Goal: Information Seeking & Learning: Learn about a topic

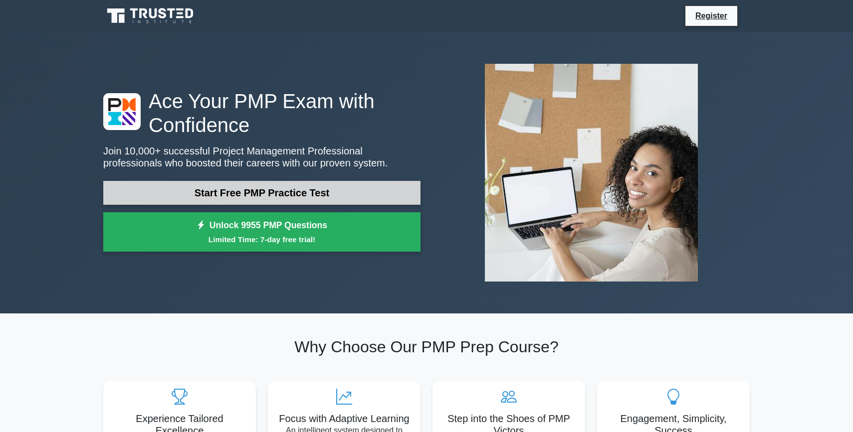
click at [338, 187] on link "Start Free PMP Practice Test" at bounding box center [261, 193] width 317 height 24
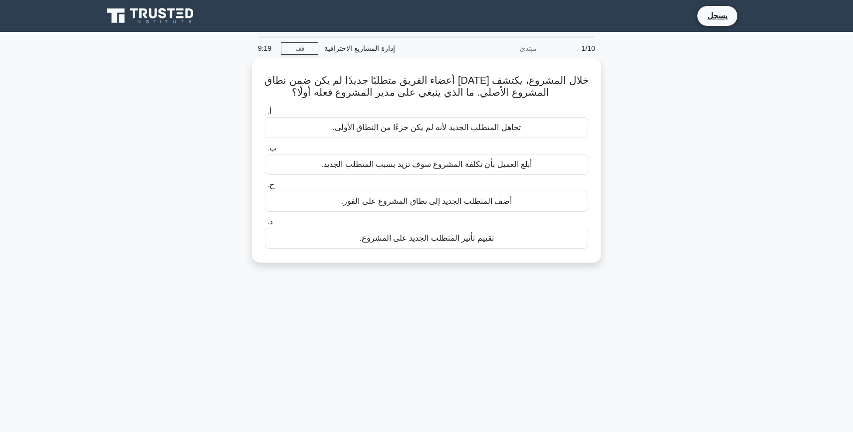
click at [130, 109] on div "خلال المشروع، يكتشف [DATE] أعضاء الفريق متطلبًا جديدًا لم يكن ضمن نطاق المشروع …" at bounding box center [426, 166] width 658 height 216
click at [349, 238] on div "تقييم تأثير المتطلب الجديد على المشروع." at bounding box center [426, 235] width 323 height 21
click at [265, 223] on input "د. تقييم تأثير المتطلب الجديد على المشروع." at bounding box center [265, 219] width 0 height 6
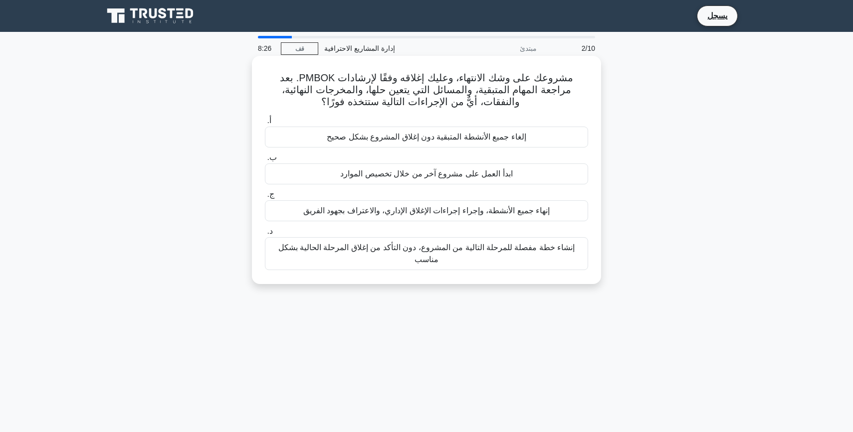
click at [390, 215] on font "إنهاء جميع الأنشطة، وإجراء إجراءات الإغلاق الإداري، والاعتراف بجهود الفريق" at bounding box center [426, 210] width 246 height 8
click at [265, 198] on input "ج. إنهاء جميع الأنشطة، وإجراء إجراءات الإغلاق الإداري، والاعتراف بجهود الفريق" at bounding box center [265, 194] width 0 height 6
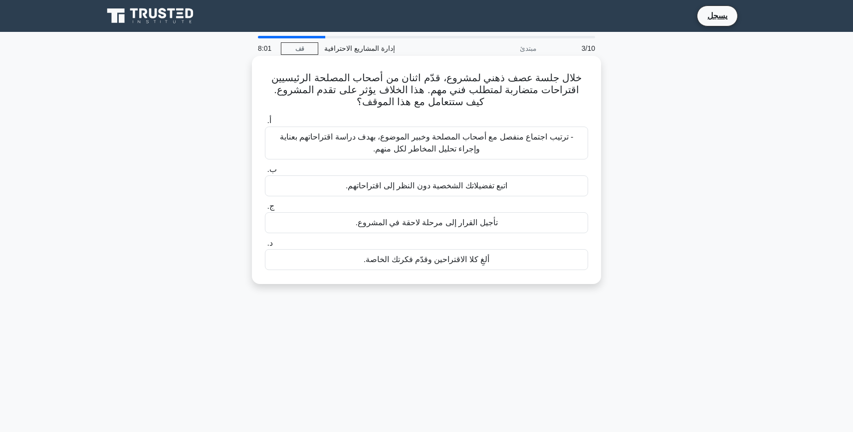
click at [397, 141] on font "- ترتيب اجتماع منفصل مع أصحاب المصلحة وخبير الموضوع، بهدف دراسة اقتراحاتهم بعنا…" at bounding box center [427, 143] width 294 height 20
click at [265, 124] on input "أ. - ترتيب اجتماع منفصل مع أصحاب المصلحة وخبير الموضوع، بهدف دراسة اقتراحاتهم ب…" at bounding box center [265, 121] width 0 height 6
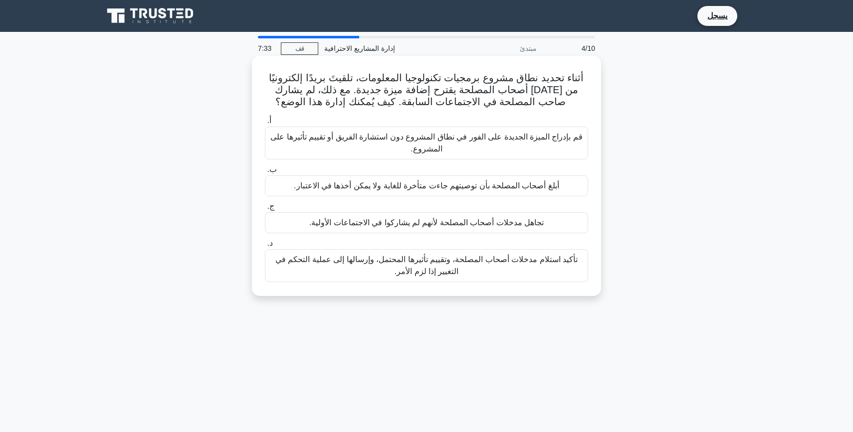
click at [407, 277] on font "تأكيد استلام مدخلات أصحاب المصلحة، وتقييم تأثيرها المحتمل، وإرسالها إلى عملية ا…" at bounding box center [426, 266] width 314 height 24
click at [265, 247] on input "د. تأكيد استلام مدخلات أصحاب المصلحة، وتقييم تأثيرها المحتمل، وإرسالها إلى عملي…" at bounding box center [265, 243] width 0 height 6
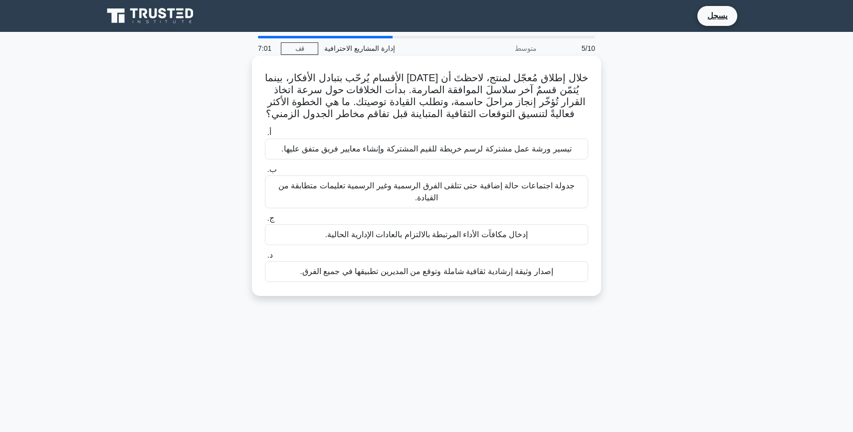
click at [532, 153] on font "تيسير ورشة عمل مشتركة لرسم خريطة للقيم المشتركة وإنشاء معايير فريق متفق عليها." at bounding box center [426, 149] width 290 height 8
click at [265, 136] on input "أ. تيسير ورشة عمل مشتركة لرسم خريطة للقيم المشتركة وإنشاء معايير فريق متفق عليه…" at bounding box center [265, 133] width 0 height 6
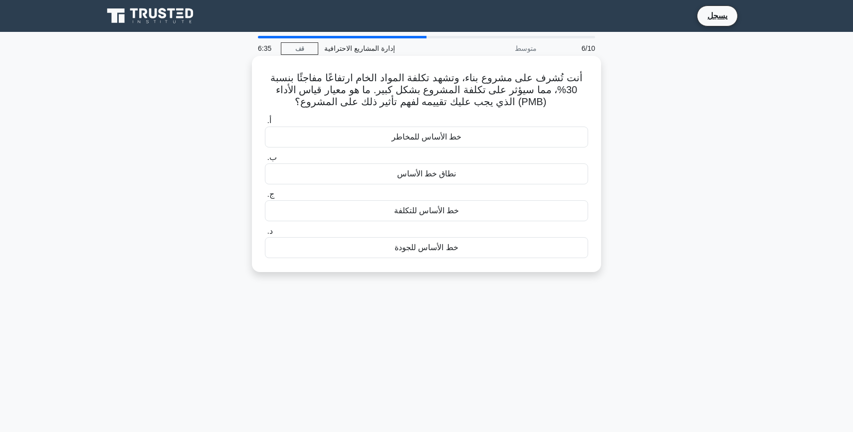
click at [462, 141] on div "خط الأساس للمخاطر" at bounding box center [426, 137] width 323 height 21
click at [265, 124] on input "أ. خط الأساس للمخاطر" at bounding box center [265, 121] width 0 height 6
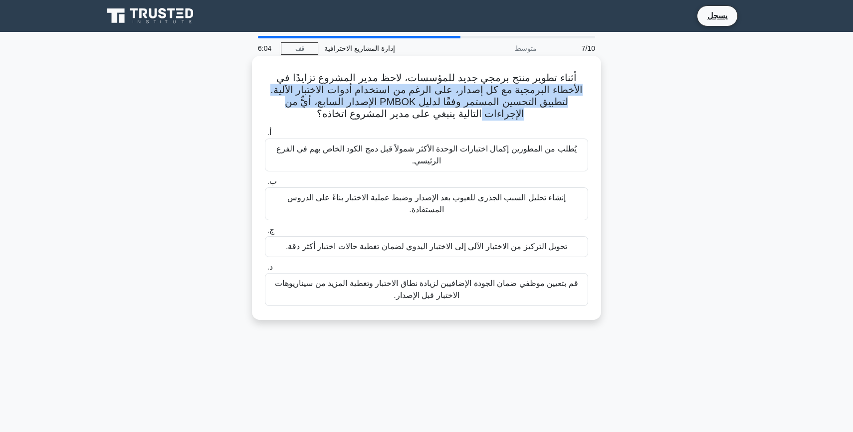
drag, startPoint x: 573, startPoint y: 74, endPoint x: 329, endPoint y: 114, distance: 247.6
click at [329, 114] on h5 "أثناء تطوير منتج برمجي جديد للمؤسسات، لاحظ مدير المشروع تزايدًا في الأخطاء البر…" at bounding box center [426, 96] width 325 height 49
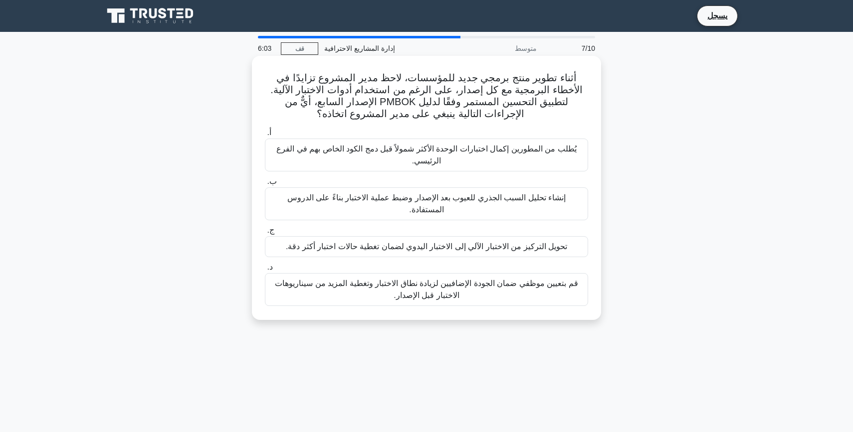
click at [522, 124] on div "أثناء تطوير منتج برمجي جديد للمؤسسات، لاحظ مدير المشروع تزايدًا في الأخطاء البر…" at bounding box center [426, 188] width 341 height 256
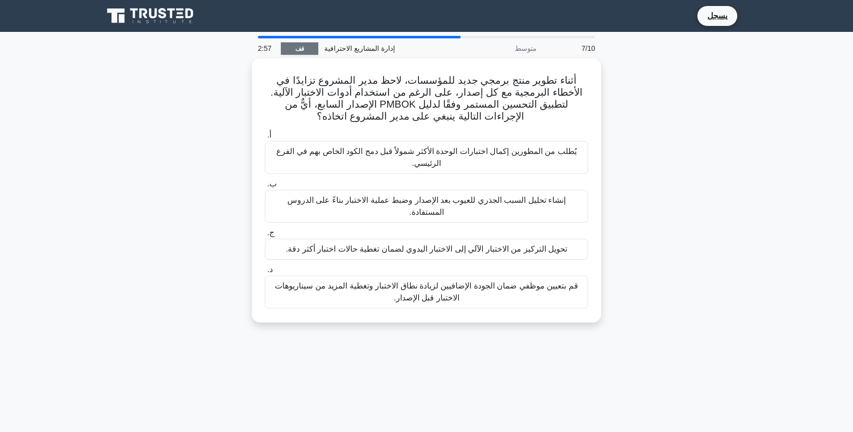
click at [293, 52] on link "قف" at bounding box center [299, 48] width 37 height 12
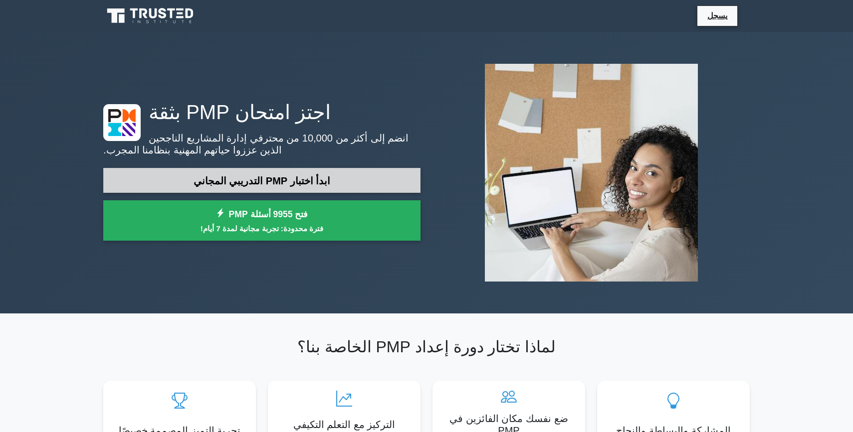
click at [307, 181] on font "ابدأ اختبار PMP التدريبي المجاني" at bounding box center [261, 181] width 137 height 11
